Goal: Information Seeking & Learning: Learn about a topic

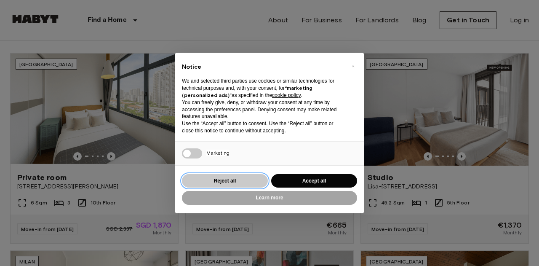
click at [258, 184] on button "Reject all" at bounding box center [225, 181] width 86 height 14
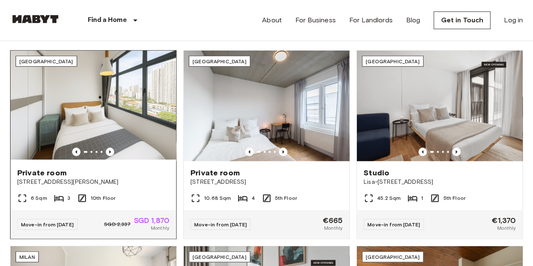
click at [134, 134] on img at bounding box center [94, 106] width 166 height 110
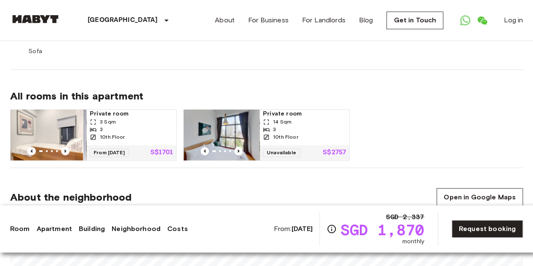
scroll to position [716, 0]
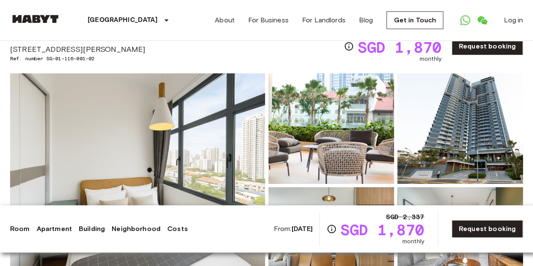
scroll to position [0, 0]
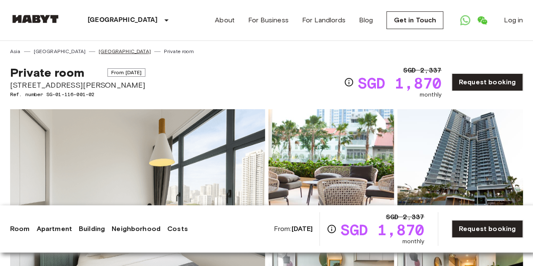
click at [99, 49] on link "[GEOGRAPHIC_DATA]" at bounding box center [125, 52] width 52 height 8
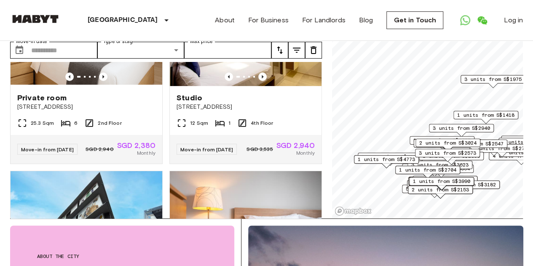
scroll to position [126, 0]
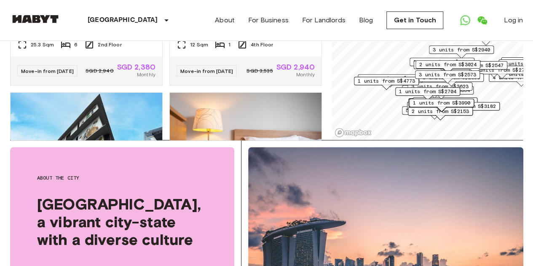
click at [483, 114] on div "1 units from S$3182" at bounding box center [467, 108] width 65 height 13
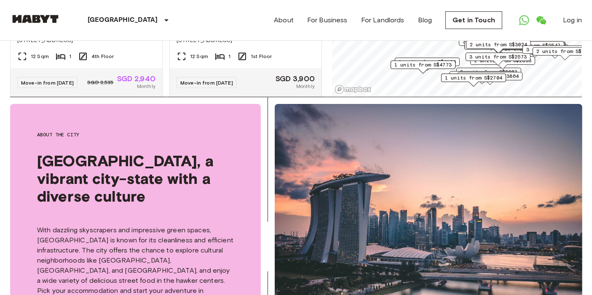
scroll to position [140, 0]
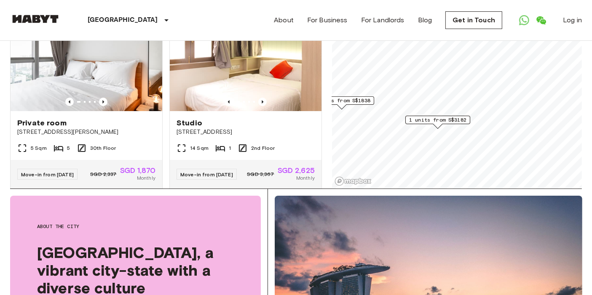
scroll to position [94, 0]
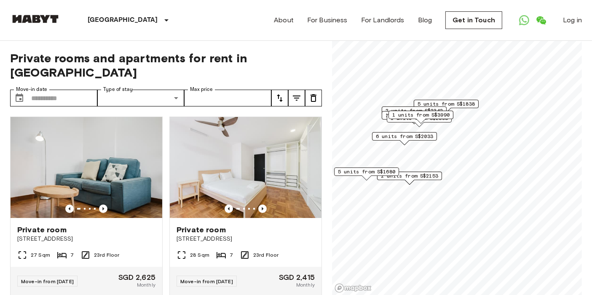
click at [448, 126] on div "1 units from S$2898" at bounding box center [419, 120] width 65 height 13
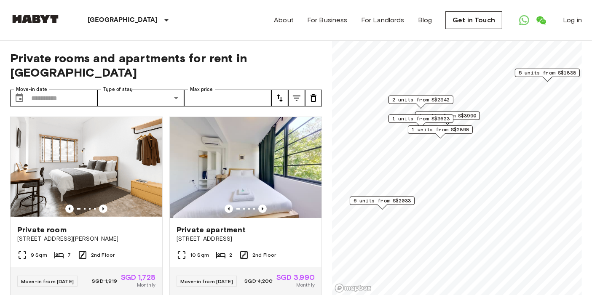
click at [533, 71] on span "5 units from S$1838" at bounding box center [547, 73] width 57 height 8
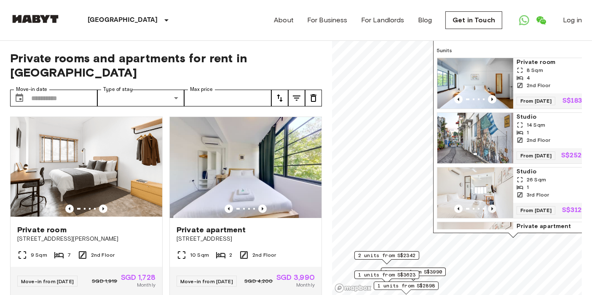
click at [490, 213] on icon "Previous image" at bounding box center [492, 209] width 8 height 8
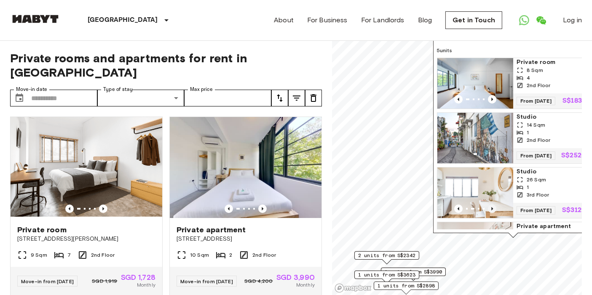
click at [490, 213] on icon "Previous image" at bounding box center [492, 209] width 8 height 8
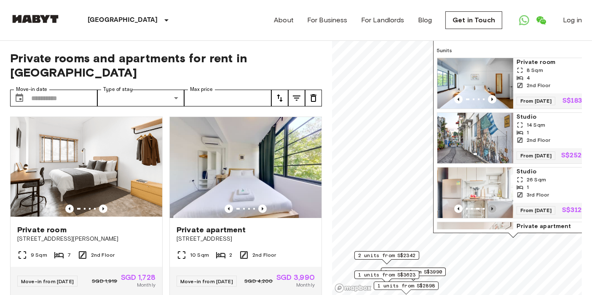
click at [490, 213] on icon "Previous image" at bounding box center [492, 209] width 8 height 8
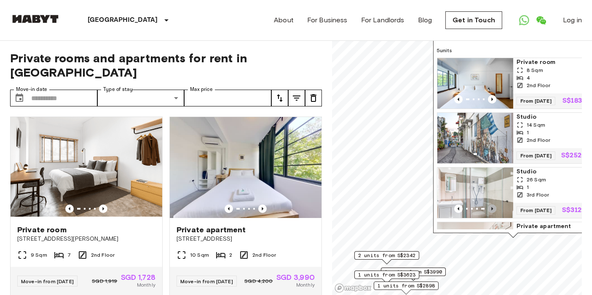
click at [490, 213] on icon "Previous image" at bounding box center [492, 209] width 8 height 8
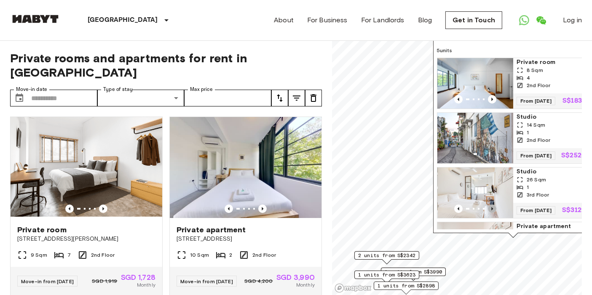
click at [490, 213] on icon "Previous image" at bounding box center [492, 209] width 8 height 8
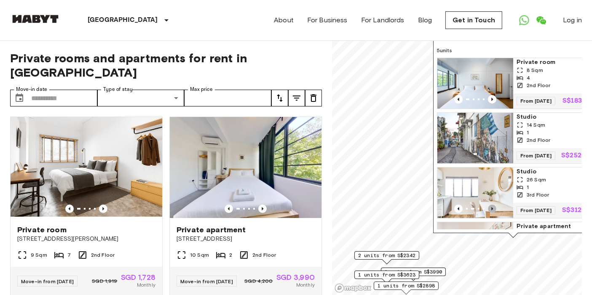
click at [490, 213] on icon "Previous image" at bounding box center [492, 209] width 8 height 8
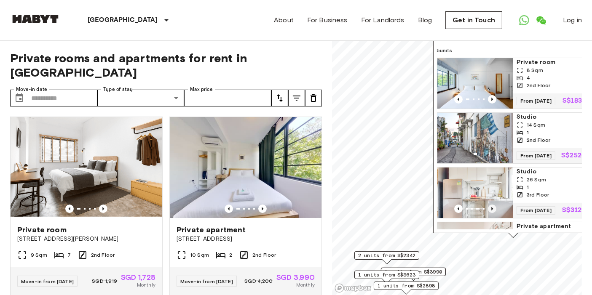
click at [490, 213] on icon "Previous image" at bounding box center [492, 209] width 8 height 8
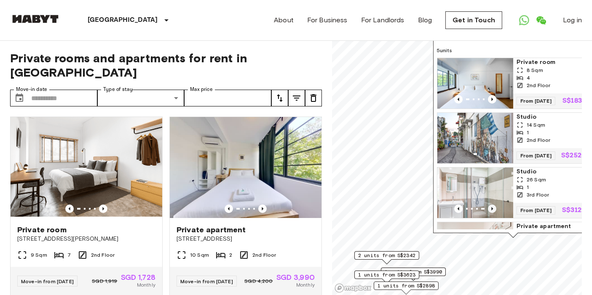
click at [490, 213] on icon "Previous image" at bounding box center [492, 209] width 8 height 8
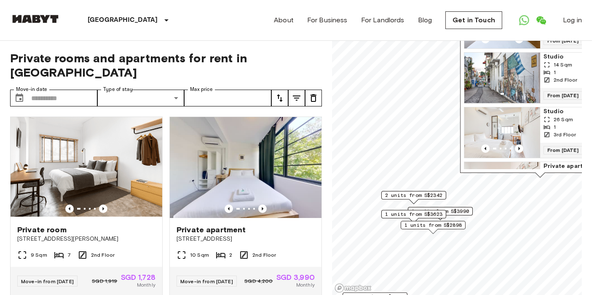
click at [423, 194] on span "2 units from S$2342" at bounding box center [413, 196] width 57 height 8
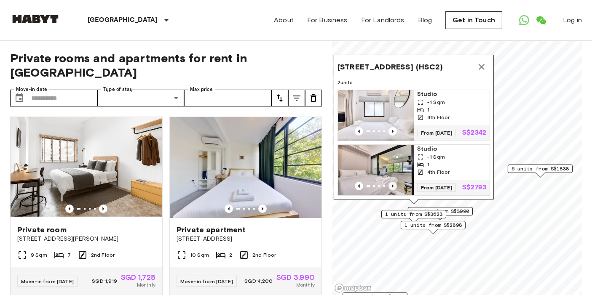
click at [391, 182] on icon "Previous image" at bounding box center [393, 186] width 8 height 8
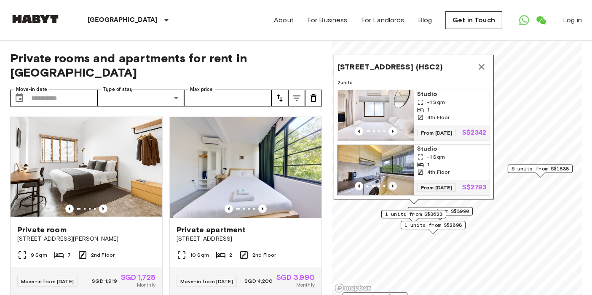
click at [391, 182] on icon "Previous image" at bounding box center [393, 186] width 8 height 8
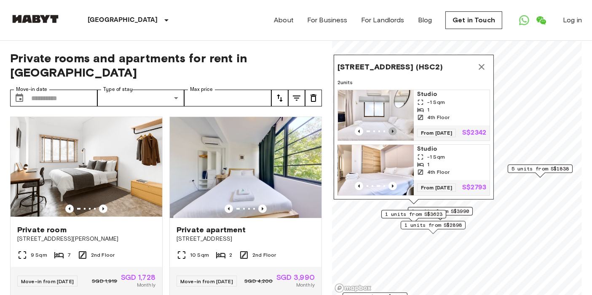
click at [394, 127] on icon "Previous image" at bounding box center [393, 131] width 8 height 8
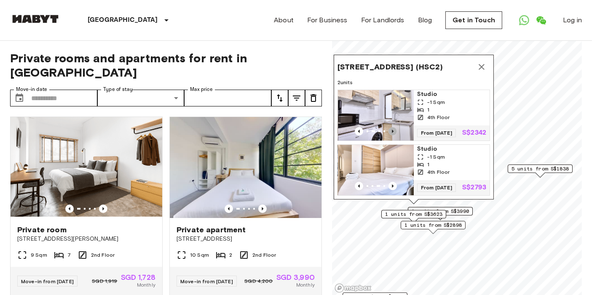
click at [394, 127] on icon "Previous image" at bounding box center [393, 131] width 8 height 8
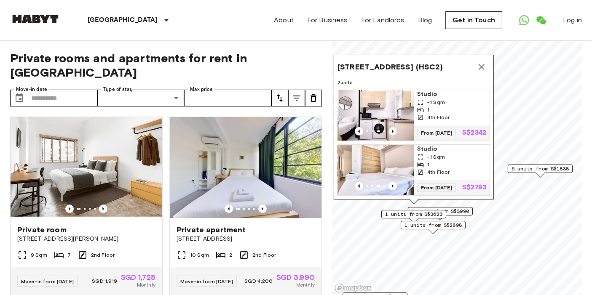
click at [394, 127] on icon "Previous image" at bounding box center [393, 131] width 8 height 8
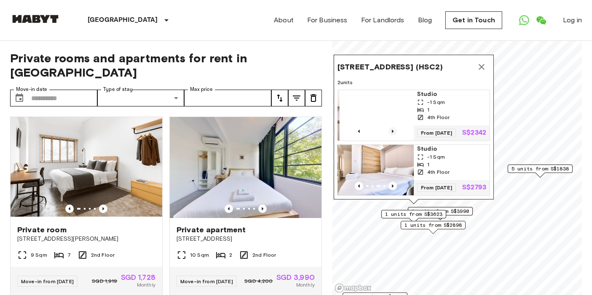
click at [394, 127] on icon "Previous image" at bounding box center [393, 131] width 8 height 8
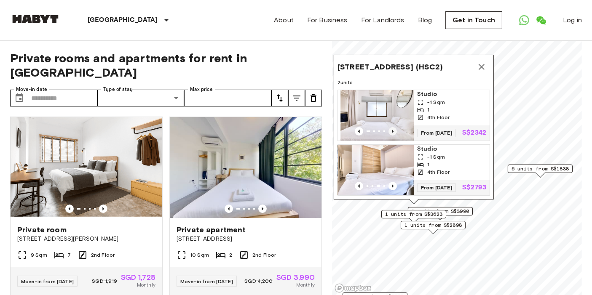
click at [394, 127] on icon "Previous image" at bounding box center [393, 131] width 8 height 8
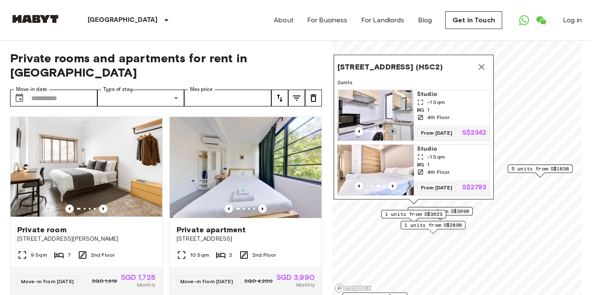
click at [394, 127] on icon "Previous image" at bounding box center [393, 131] width 8 height 8
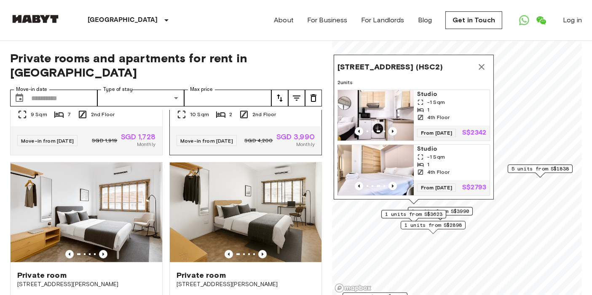
scroll to position [140, 0]
click at [288, 19] on link "About" at bounding box center [284, 20] width 20 height 10
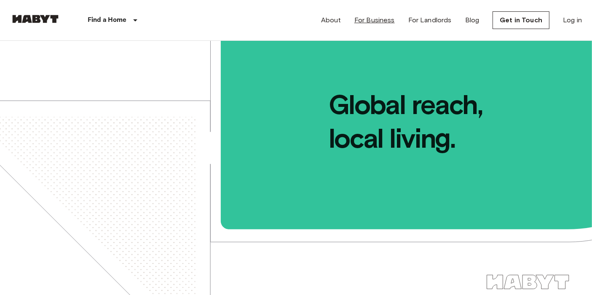
click at [367, 21] on link "For Business" at bounding box center [374, 20] width 40 height 10
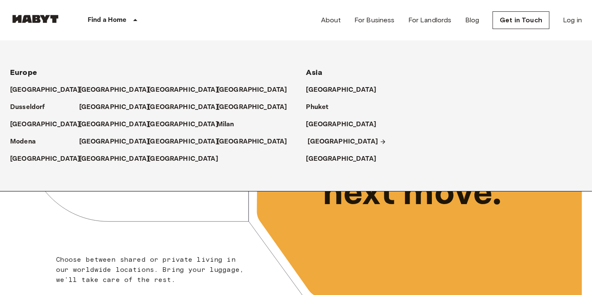
click at [311, 140] on p "[GEOGRAPHIC_DATA]" at bounding box center [343, 142] width 70 height 10
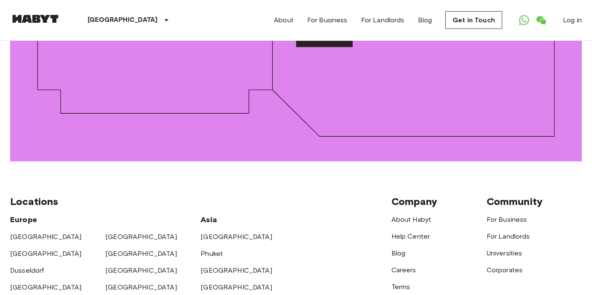
scroll to position [903, 0]
